Goal: Task Accomplishment & Management: Manage account settings

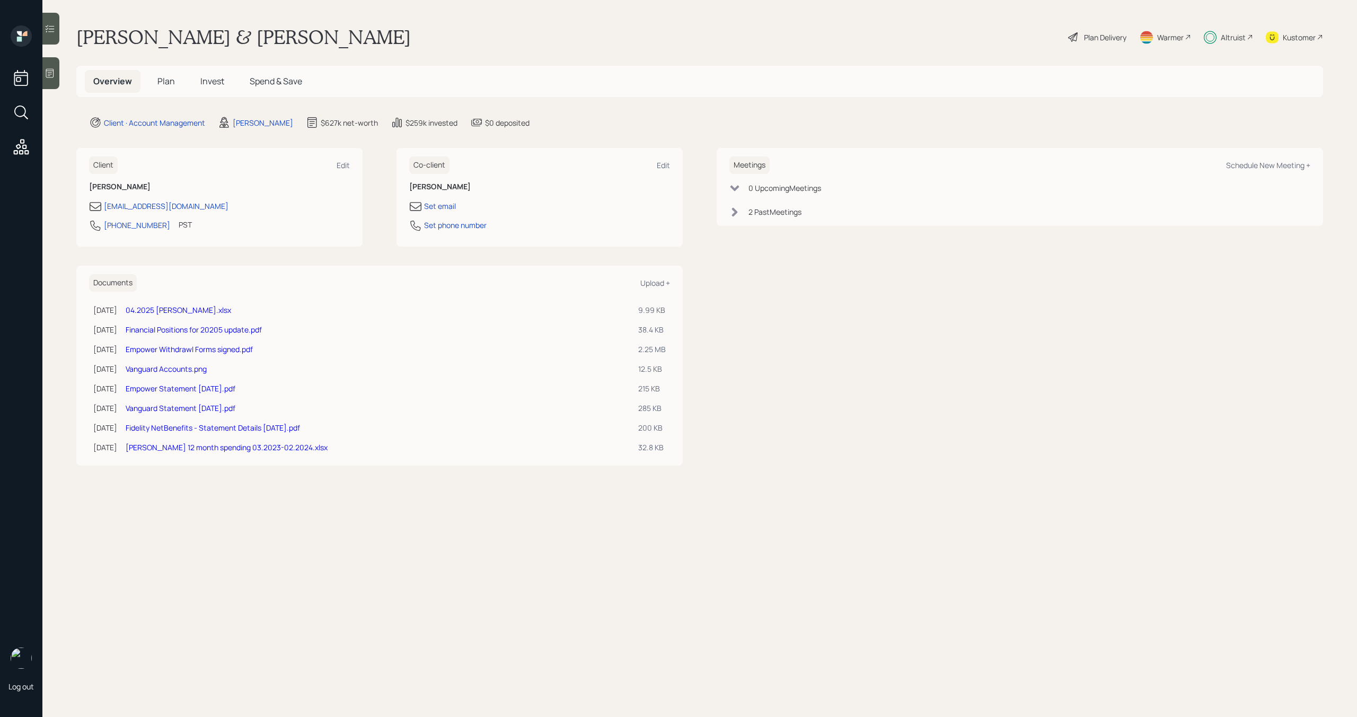
click at [226, 88] on h5 "Invest" at bounding box center [212, 81] width 41 height 23
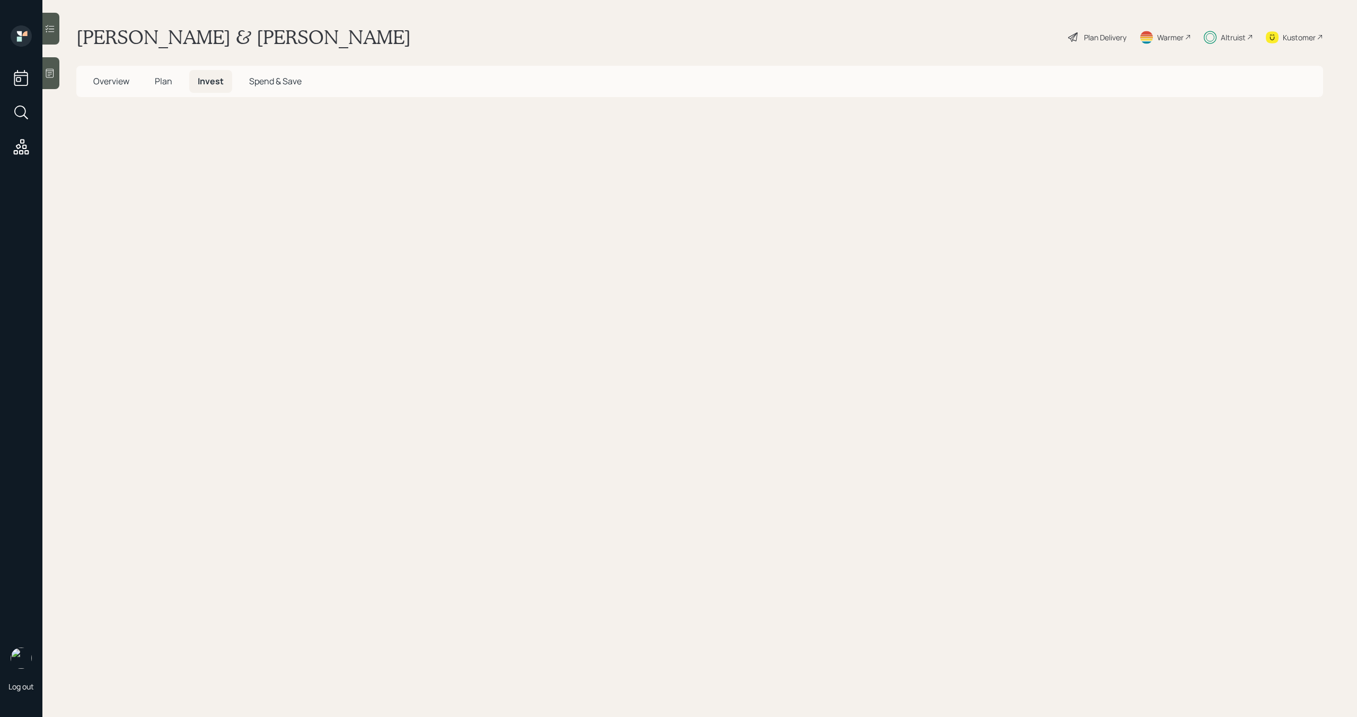
click at [218, 85] on span "Invest" at bounding box center [211, 81] width 26 height 12
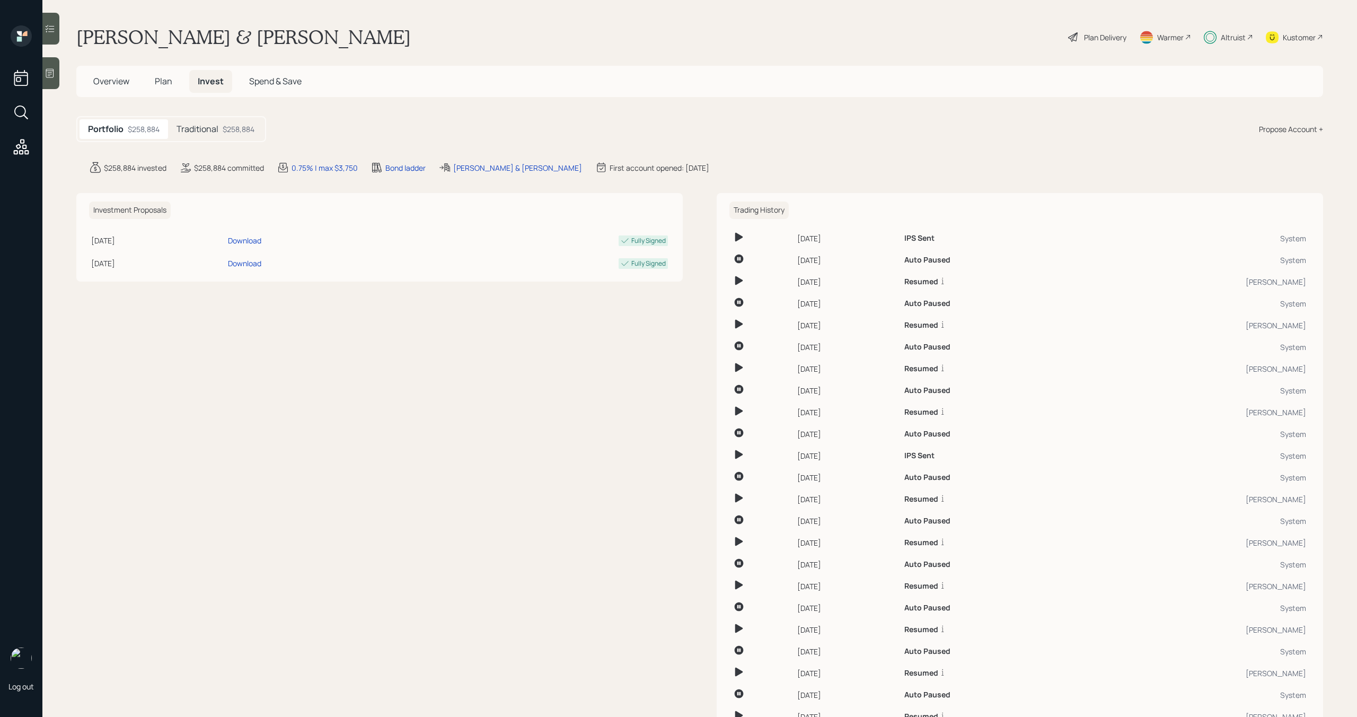
click at [216, 134] on h5 "Traditional" at bounding box center [198, 129] width 42 height 10
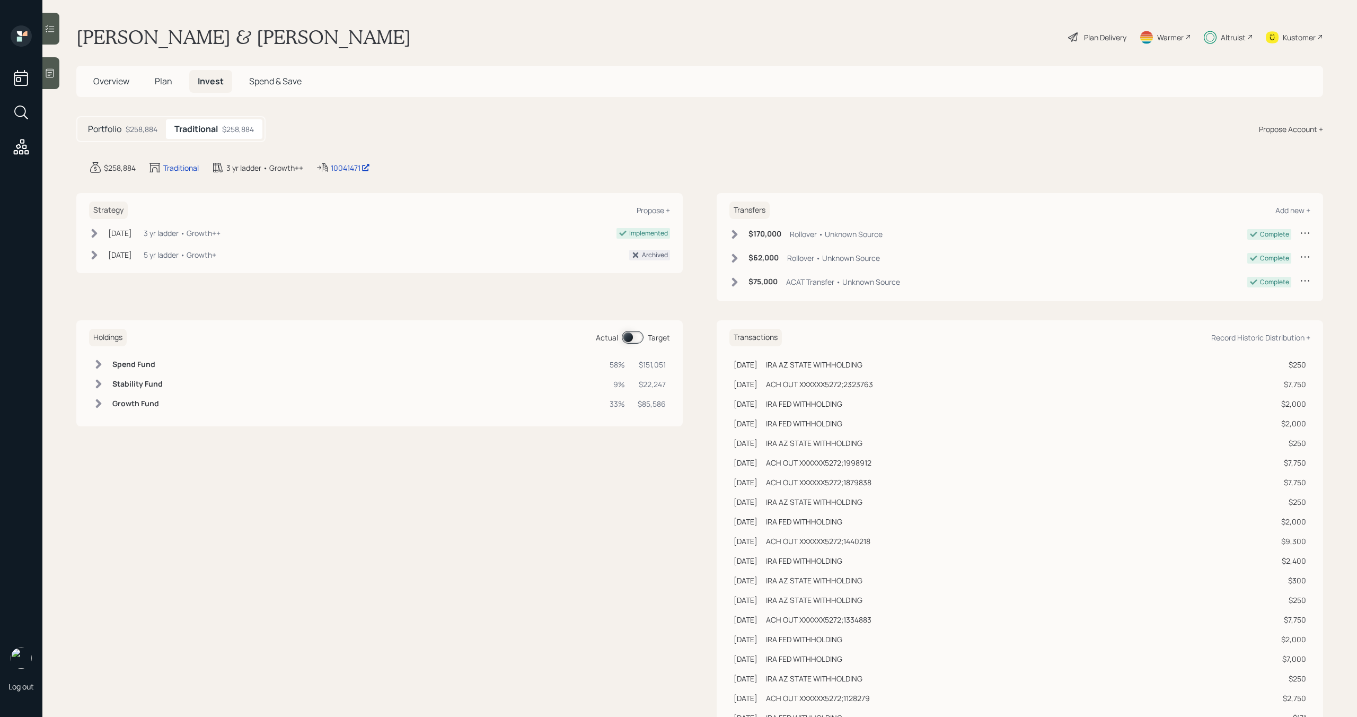
click at [630, 338] on span at bounding box center [633, 337] width 22 height 13
